Goal: Find specific page/section: Find specific page/section

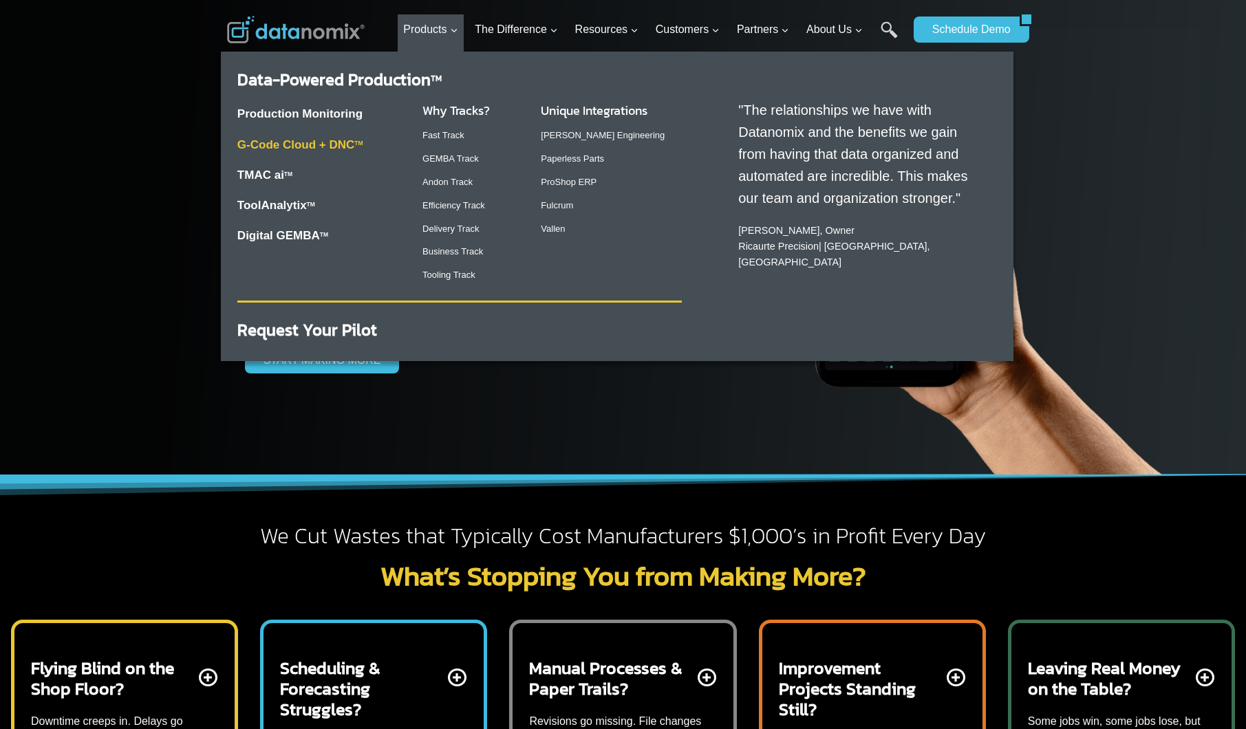
click at [326, 142] on link "G-Code Cloud + DNC TM" at bounding box center [300, 144] width 126 height 13
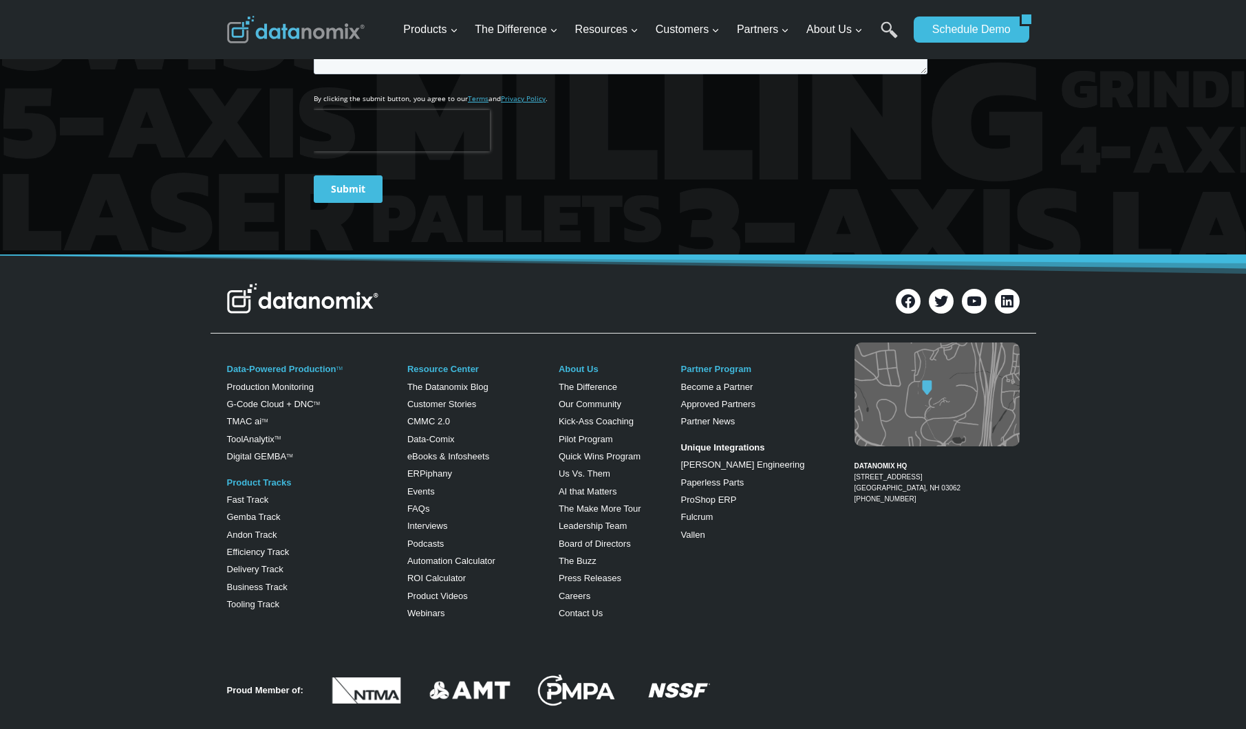
scroll to position [2516, 0]
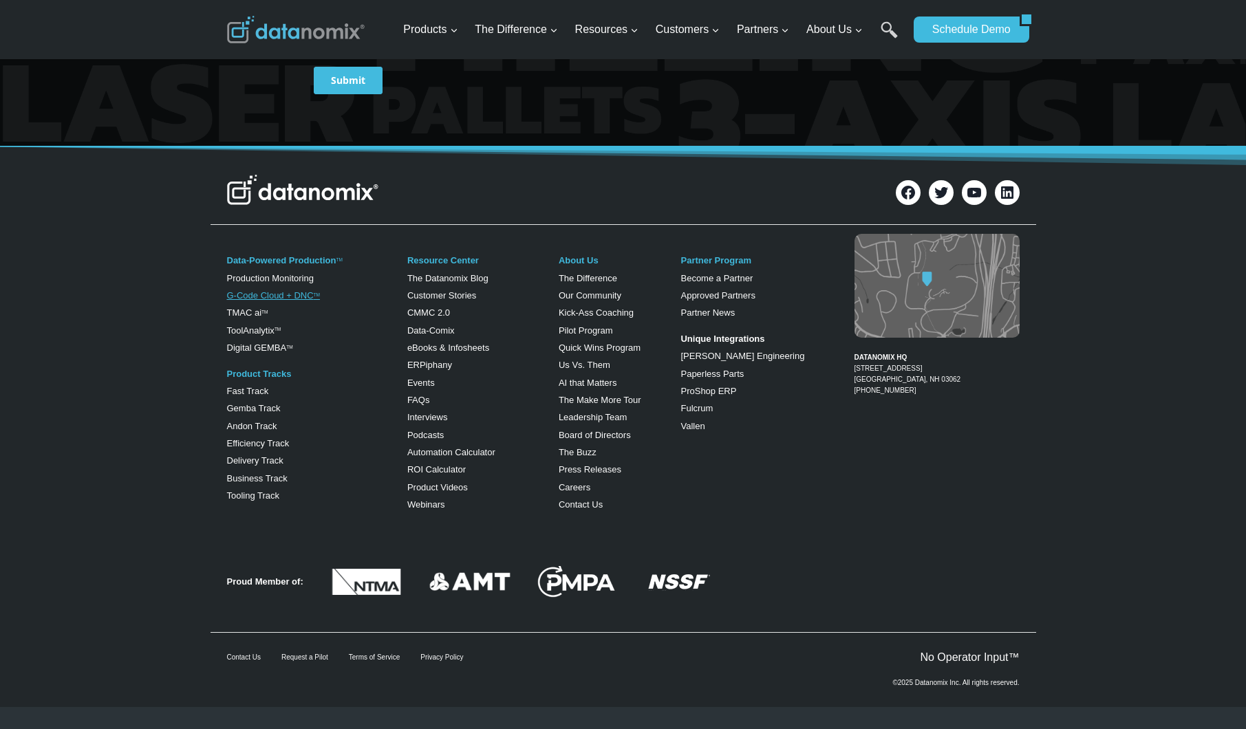
click at [255, 296] on link "G-Code Cloud + DNC TM" at bounding box center [273, 295] width 93 height 10
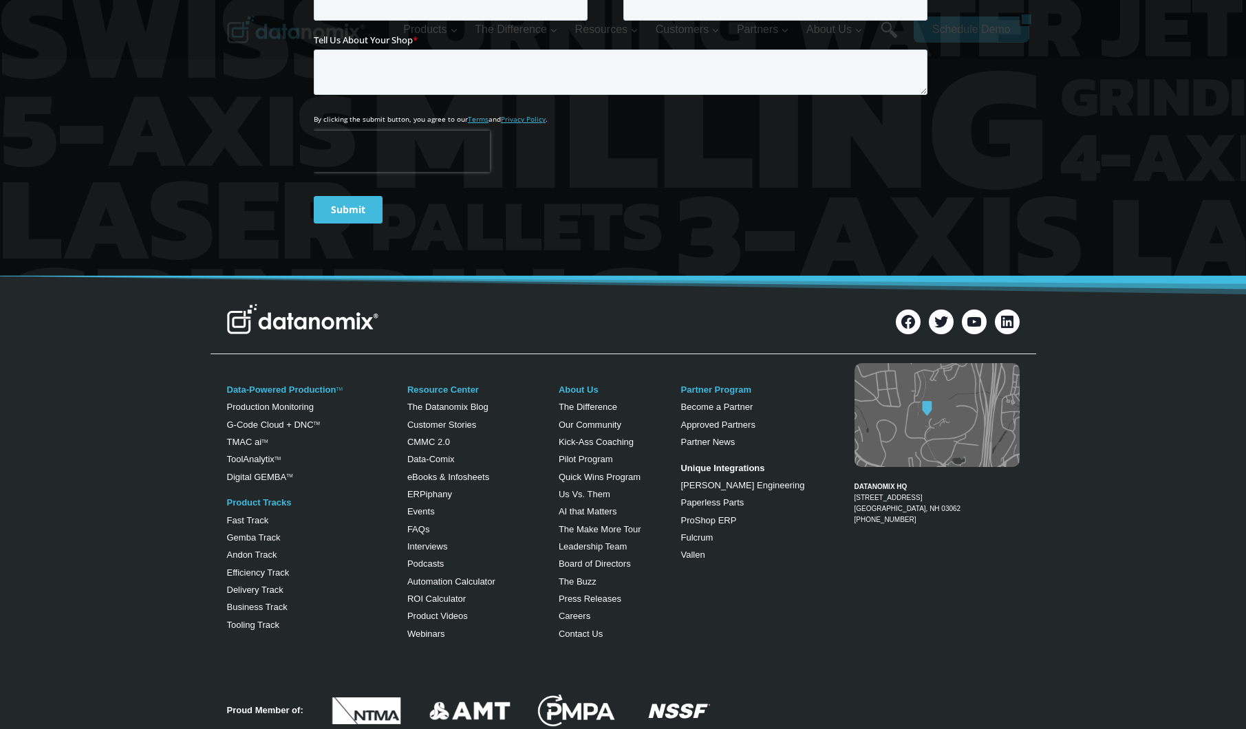
scroll to position [5389, 0]
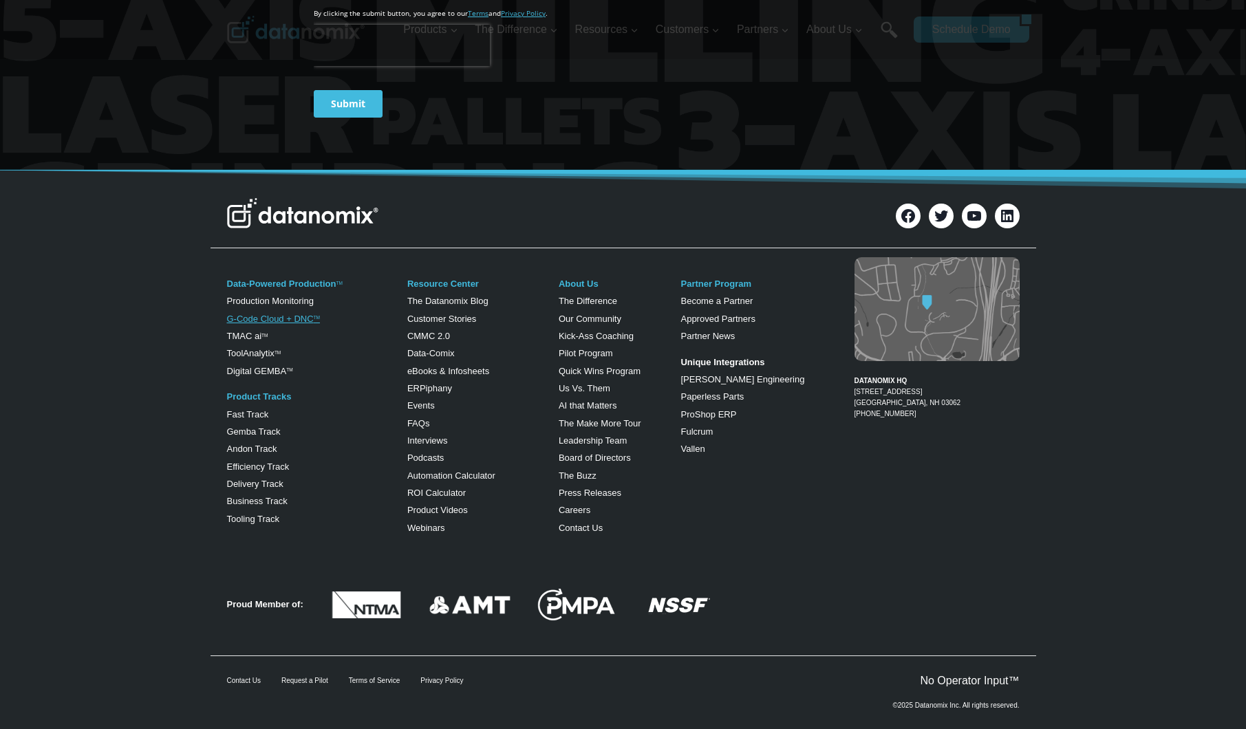
click at [254, 314] on link "G-Code Cloud + DNC TM" at bounding box center [273, 319] width 93 height 10
